Goal: Find specific page/section: Find specific page/section

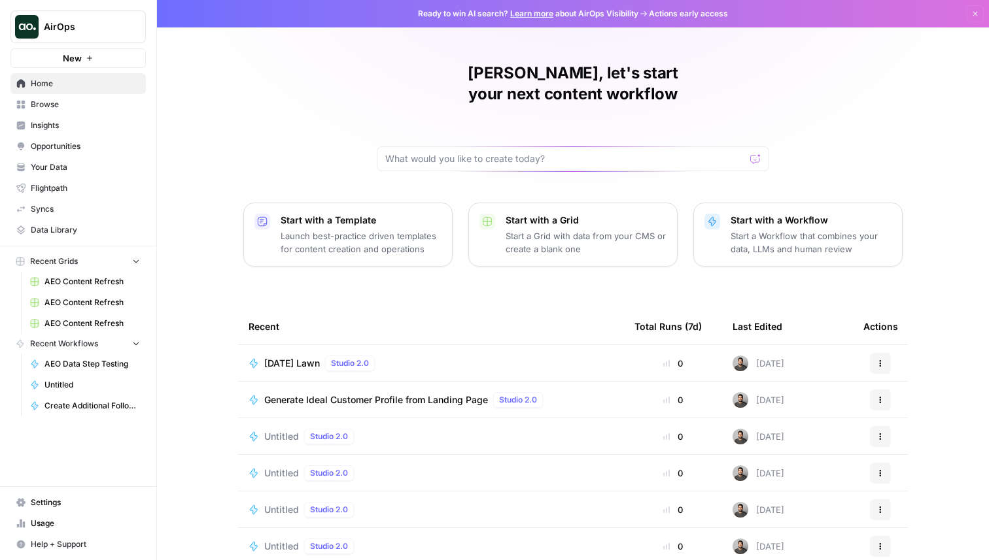
click at [112, 22] on span "AirOps" at bounding box center [83, 26] width 79 height 13
type input "chime"
click at [88, 95] on span "Chime" at bounding box center [126, 98] width 173 height 13
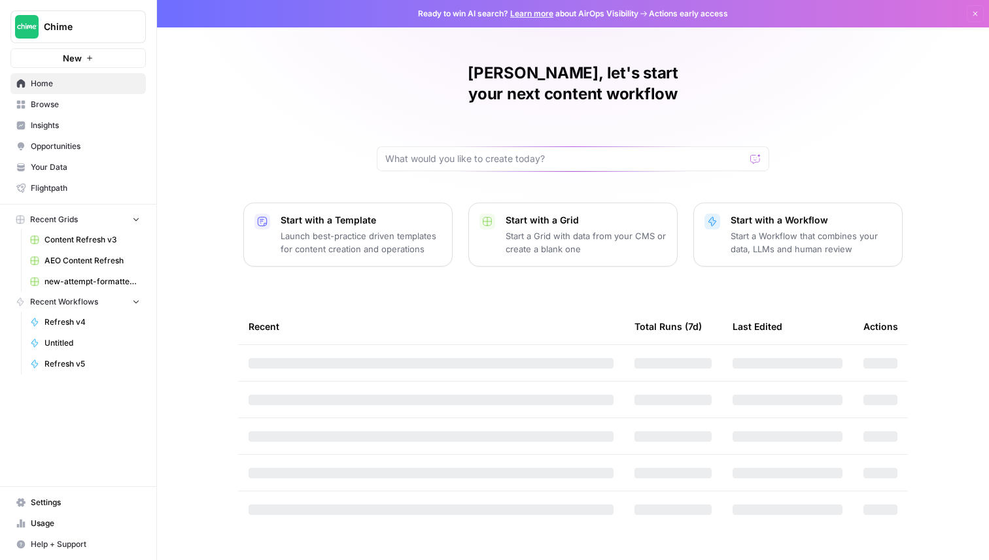
click at [64, 120] on span "Insights" at bounding box center [85, 126] width 109 height 12
